Goal: Communication & Community: Answer question/provide support

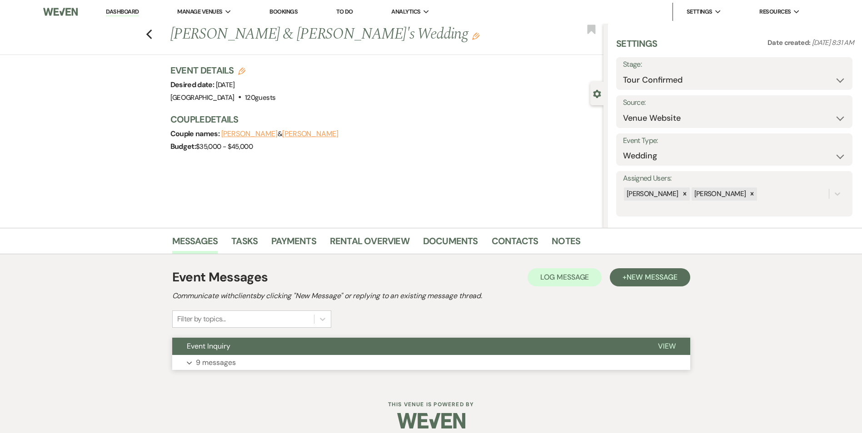
click at [248, 348] on button "Event Inquiry" at bounding box center [407, 346] width 471 height 17
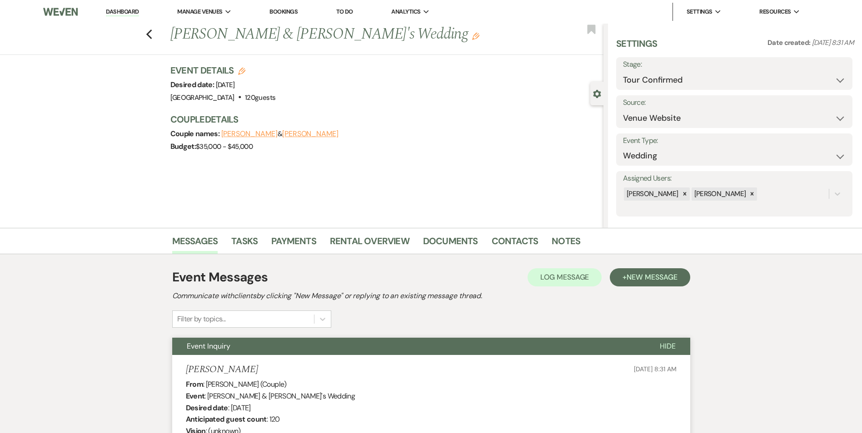
click at [282, 134] on button "[PERSON_NAME]" at bounding box center [310, 133] width 56 height 7
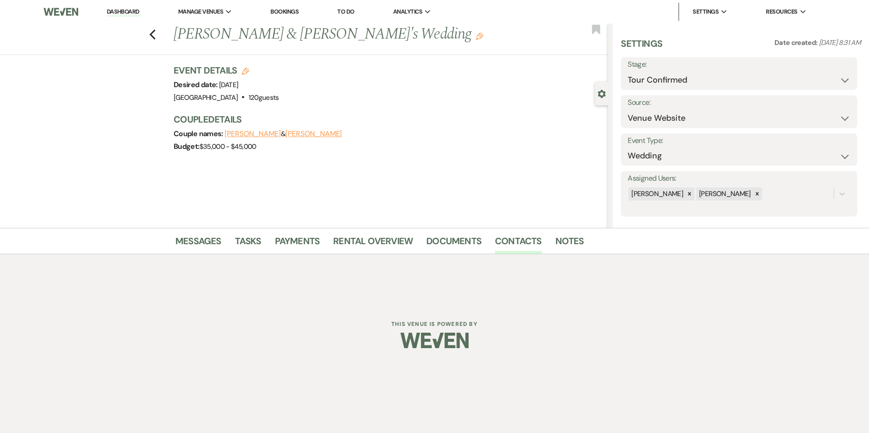
select select "email"
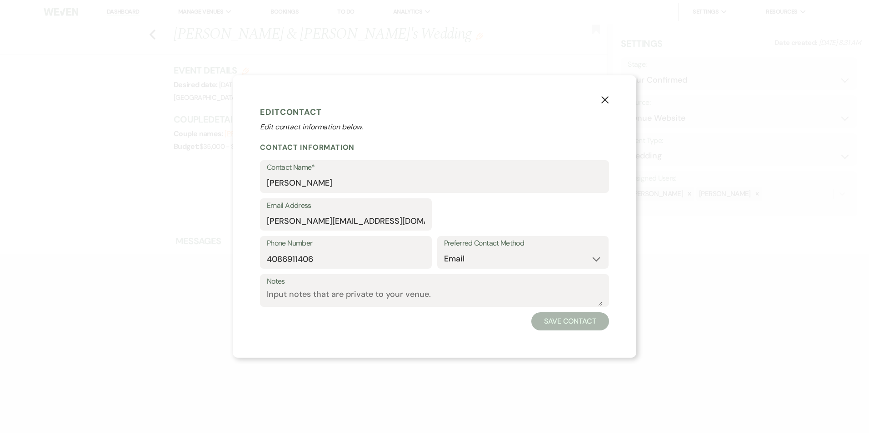
select select "1"
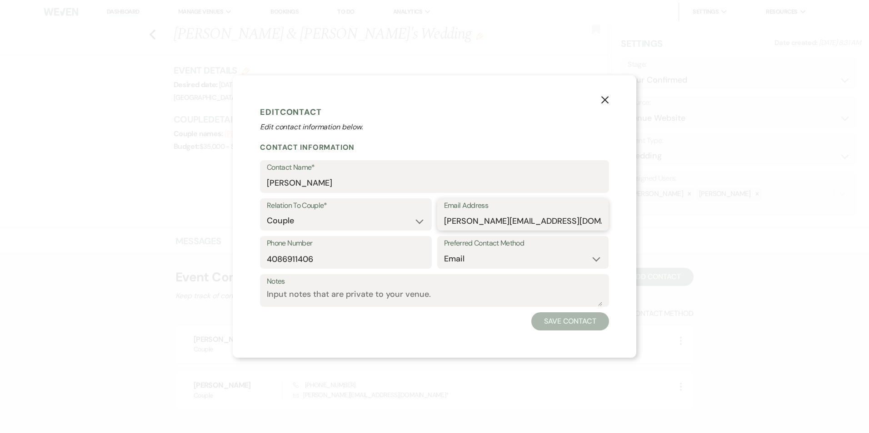
drag, startPoint x: 594, startPoint y: 221, endPoint x: 436, endPoint y: 220, distance: 158.1
click at [436, 220] on div "Relation To Couple* Couple Planner Parent of Couple Family Member Friend Other …" at bounding box center [434, 218] width 349 height 38
click at [606, 100] on use "button" at bounding box center [604, 99] width 7 height 7
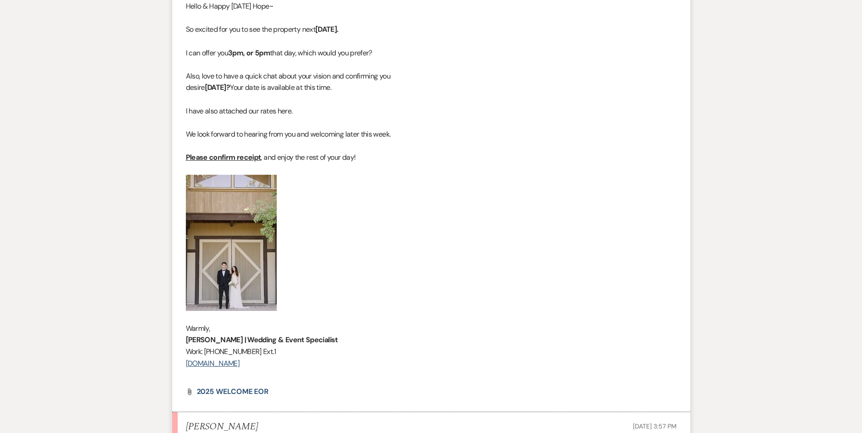
scroll to position [1001, 0]
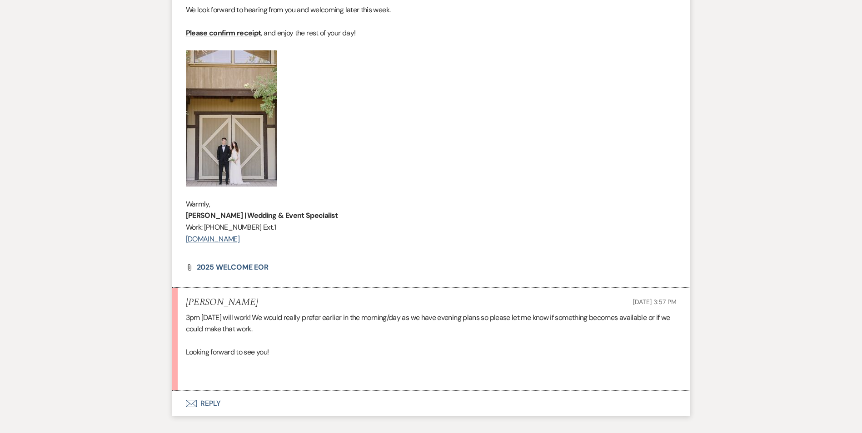
click at [215, 401] on button "Envelope Reply" at bounding box center [431, 403] width 518 height 25
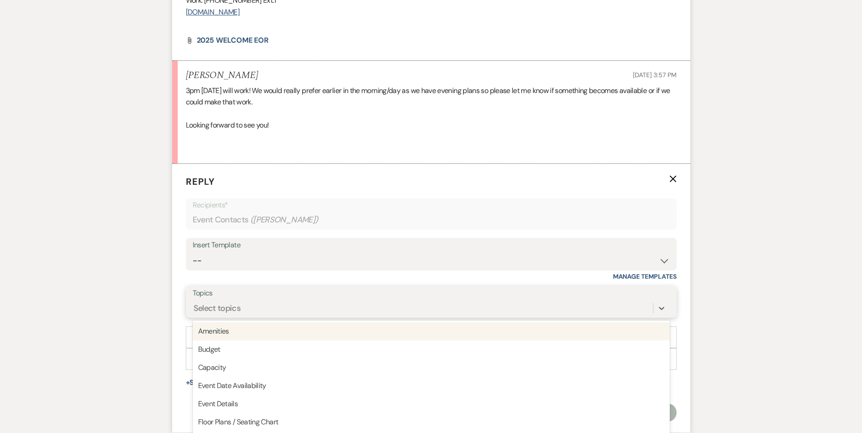
click at [254, 310] on div "option Amenities focused, 1 of 20. 20 results available. Use Up and Down to cho…" at bounding box center [431, 308] width 477 height 17
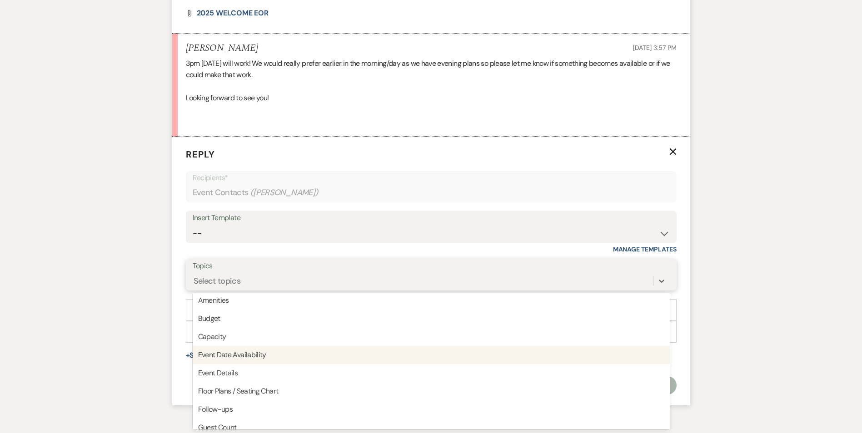
scroll to position [0, 0]
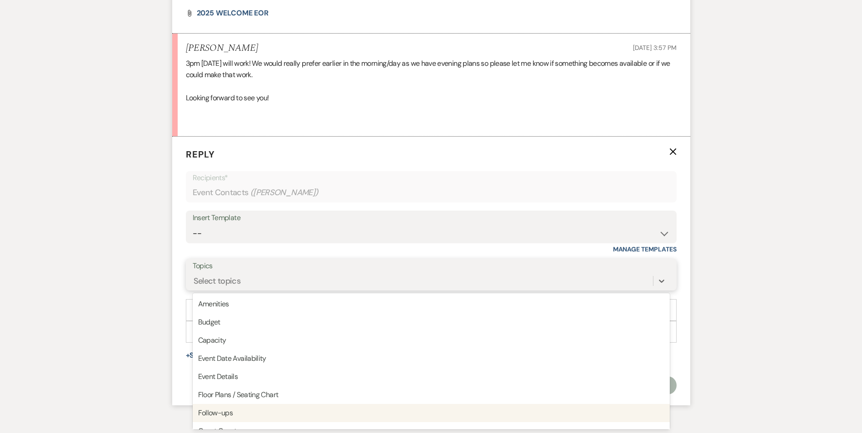
click at [242, 412] on div "Follow-ups" at bounding box center [431, 413] width 477 height 18
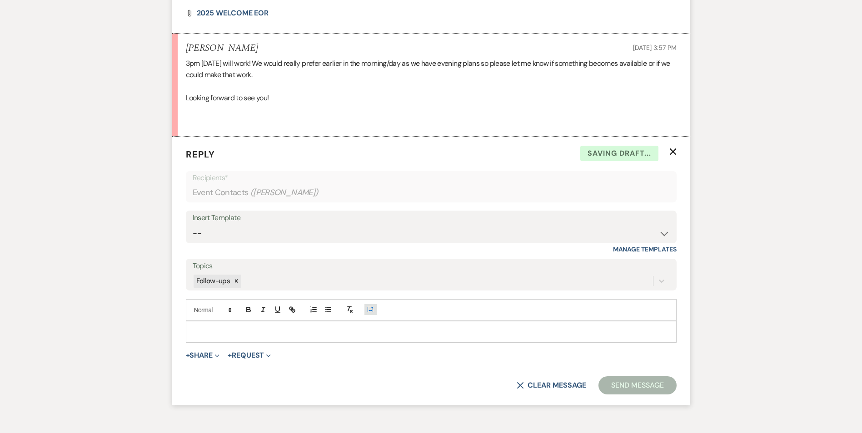
click at [372, 311] on icon "Add Photo" at bounding box center [370, 310] width 7 height 8
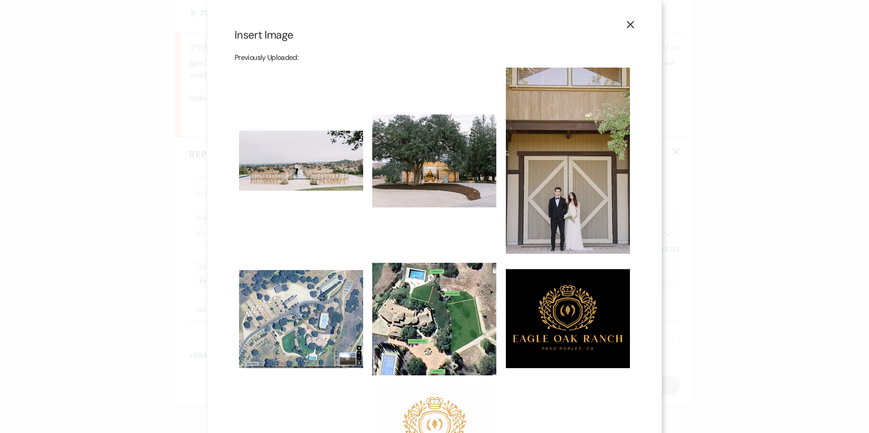
click at [435, 408] on img at bounding box center [435, 428] width 124 height 87
click at [0, 0] on input "checkbox" at bounding box center [0, 0] width 0 height 0
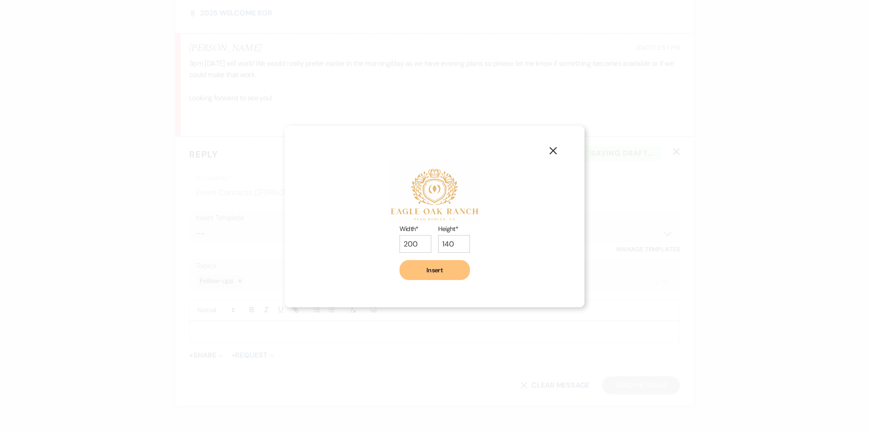
click at [437, 268] on button "Insert" at bounding box center [434, 270] width 70 height 20
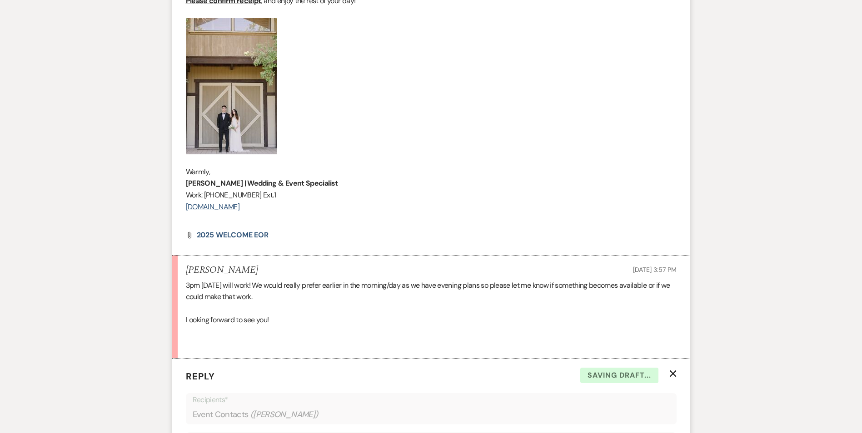
scroll to position [1031, 0]
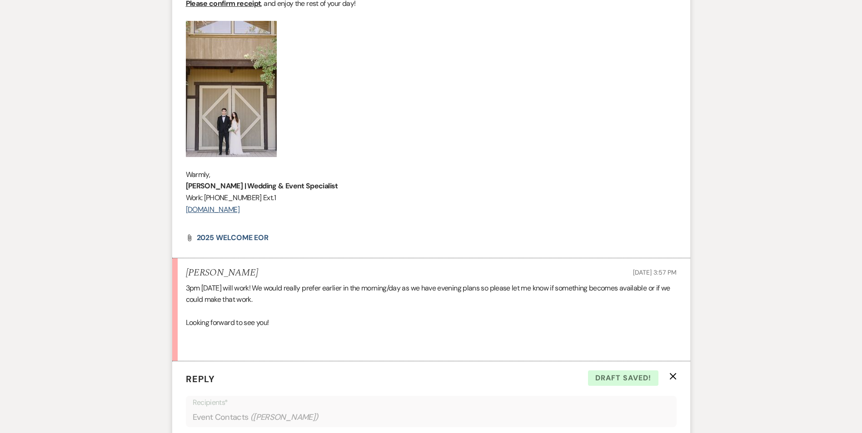
drag, startPoint x: 186, startPoint y: 174, endPoint x: 269, endPoint y: 212, distance: 91.7
drag, startPoint x: 269, startPoint y: 212, endPoint x: 240, endPoint y: 196, distance: 33.4
copy div "Warmly, Deborah James | Wedding & Event Specialist Work: (805) 892-8035 Ext.1 w…"
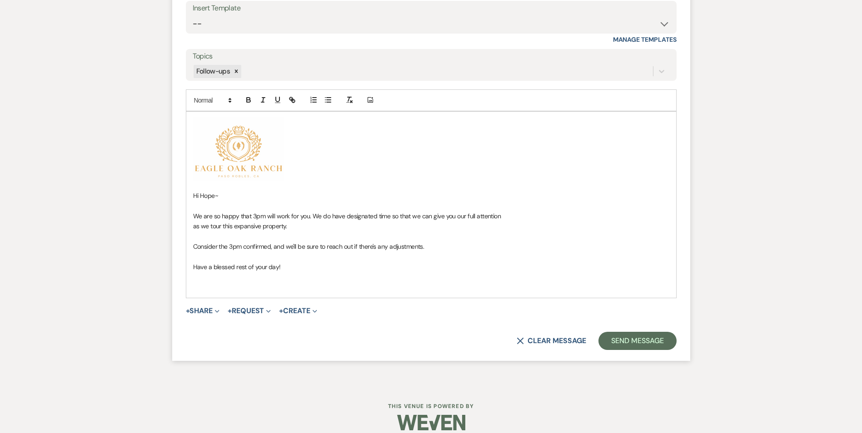
scroll to position [1476, 0]
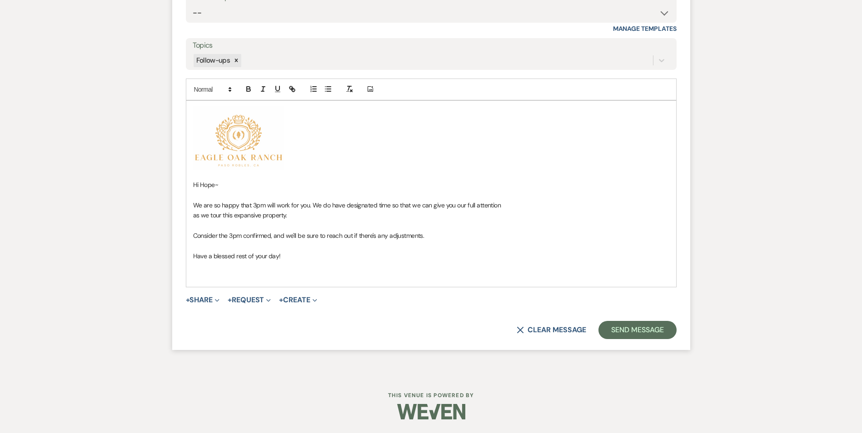
click at [218, 270] on p at bounding box center [431, 266] width 476 height 10
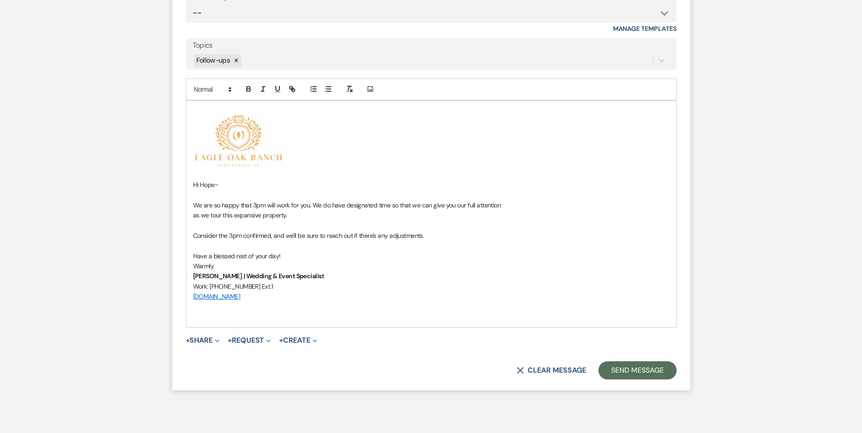
click at [286, 309] on p at bounding box center [431, 307] width 476 height 10
click at [372, 88] on icon "Add Photo" at bounding box center [370, 89] width 7 height 8
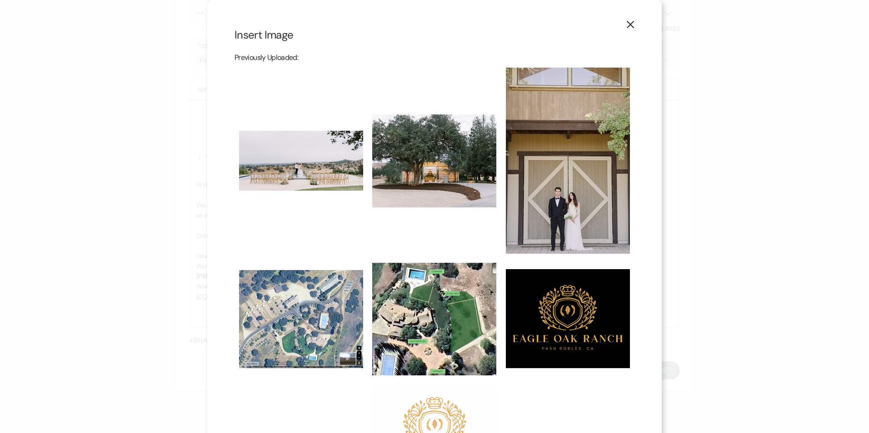
click at [310, 160] on img at bounding box center [301, 161] width 124 height 60
click at [0, 0] on input "checkbox" at bounding box center [0, 0] width 0 height 0
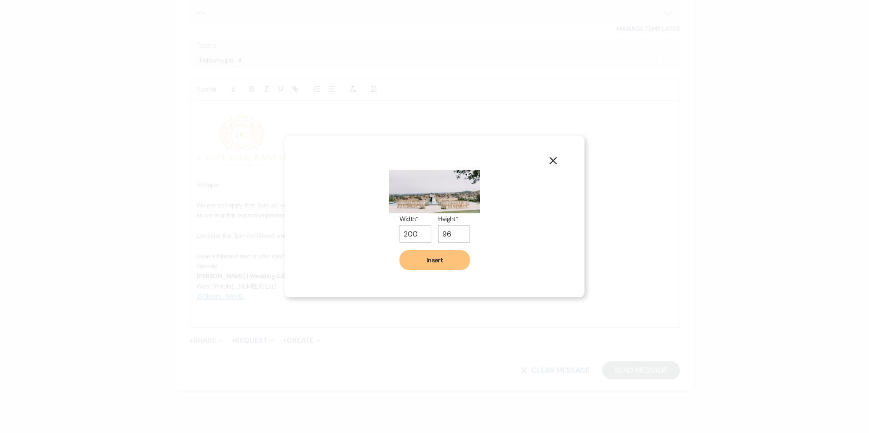
click at [446, 263] on button "Insert" at bounding box center [434, 260] width 70 height 20
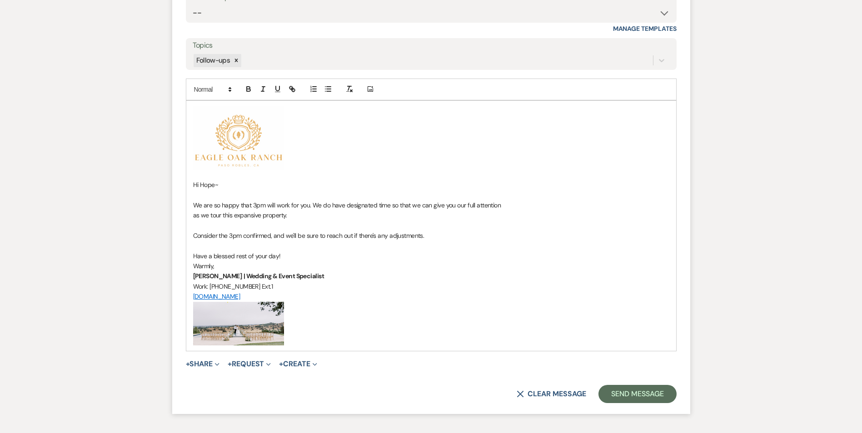
click at [300, 253] on p "Have a blessed rest of your day!" at bounding box center [431, 256] width 476 height 10
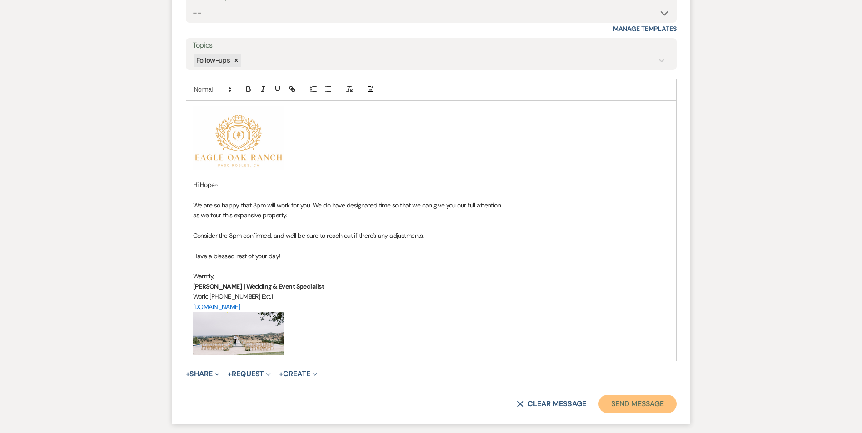
click at [656, 403] on button "Send Message" at bounding box center [637, 404] width 78 height 18
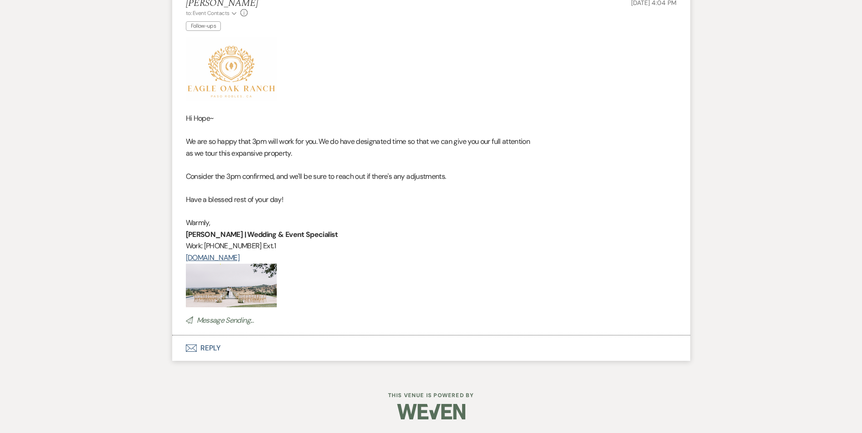
scroll to position [1177, 0]
